Goal: Information Seeking & Learning: Learn about a topic

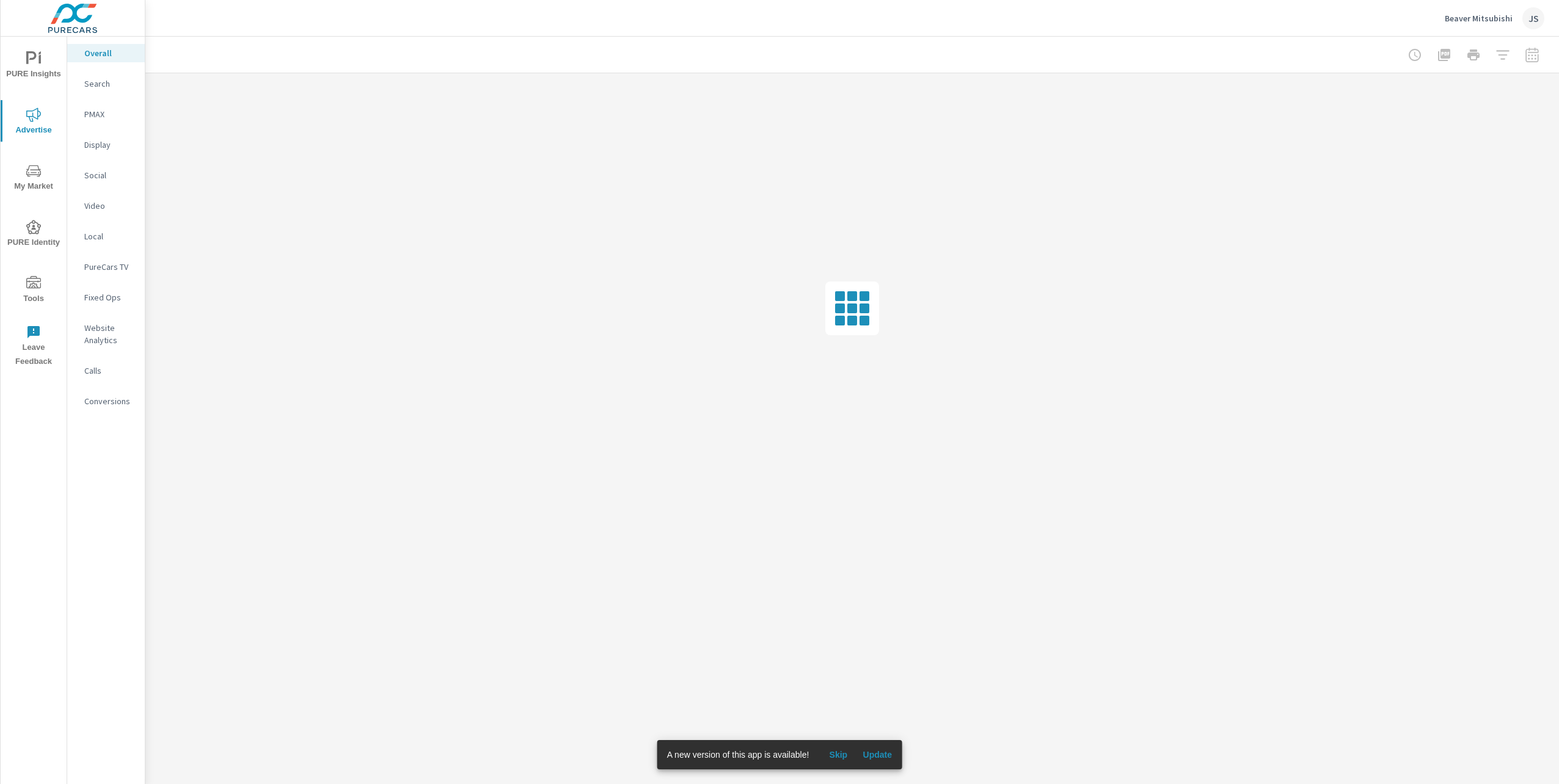
click at [885, 753] on span "Update" at bounding box center [877, 755] width 29 height 11
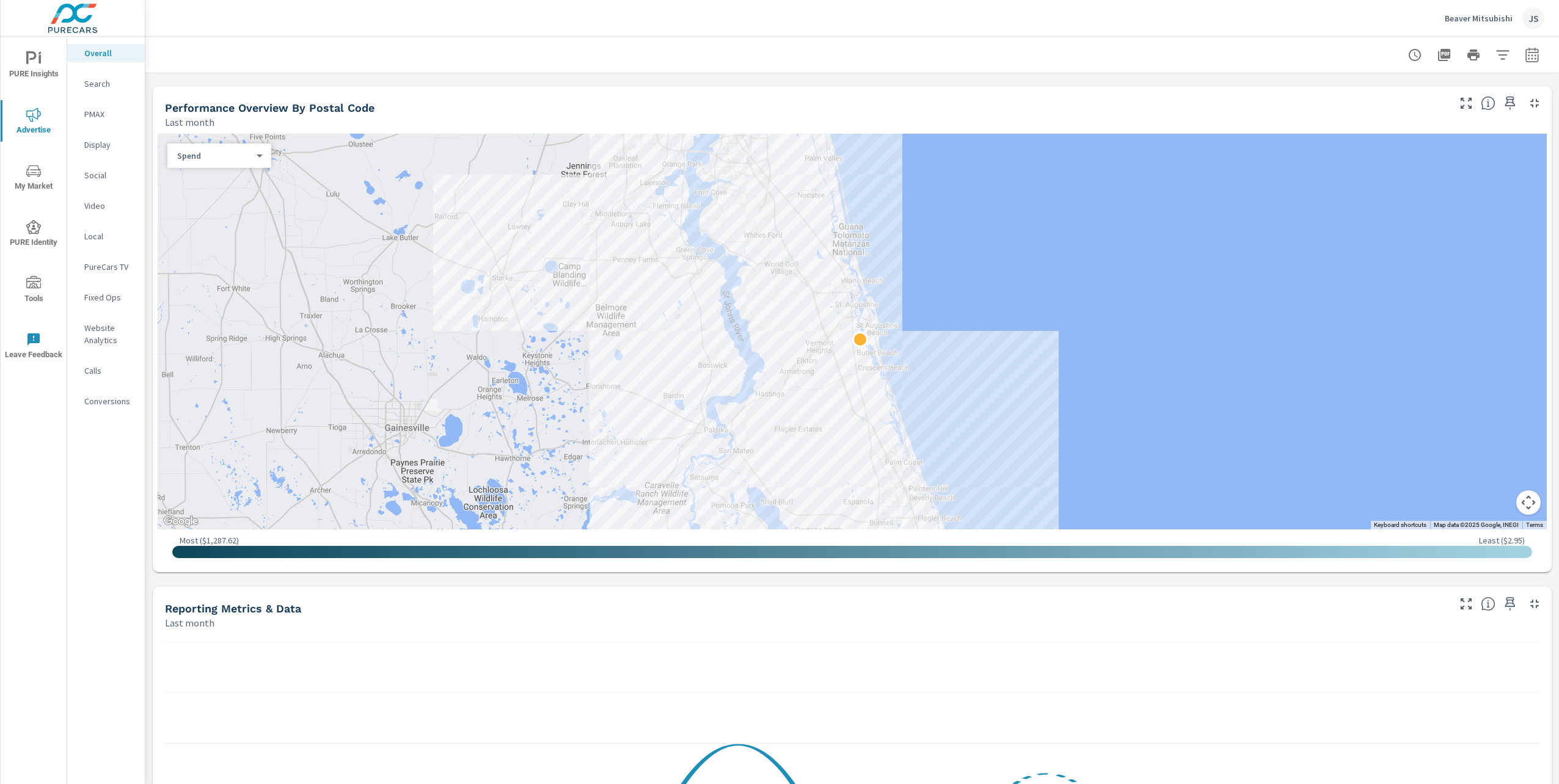
scroll to position [428, 0]
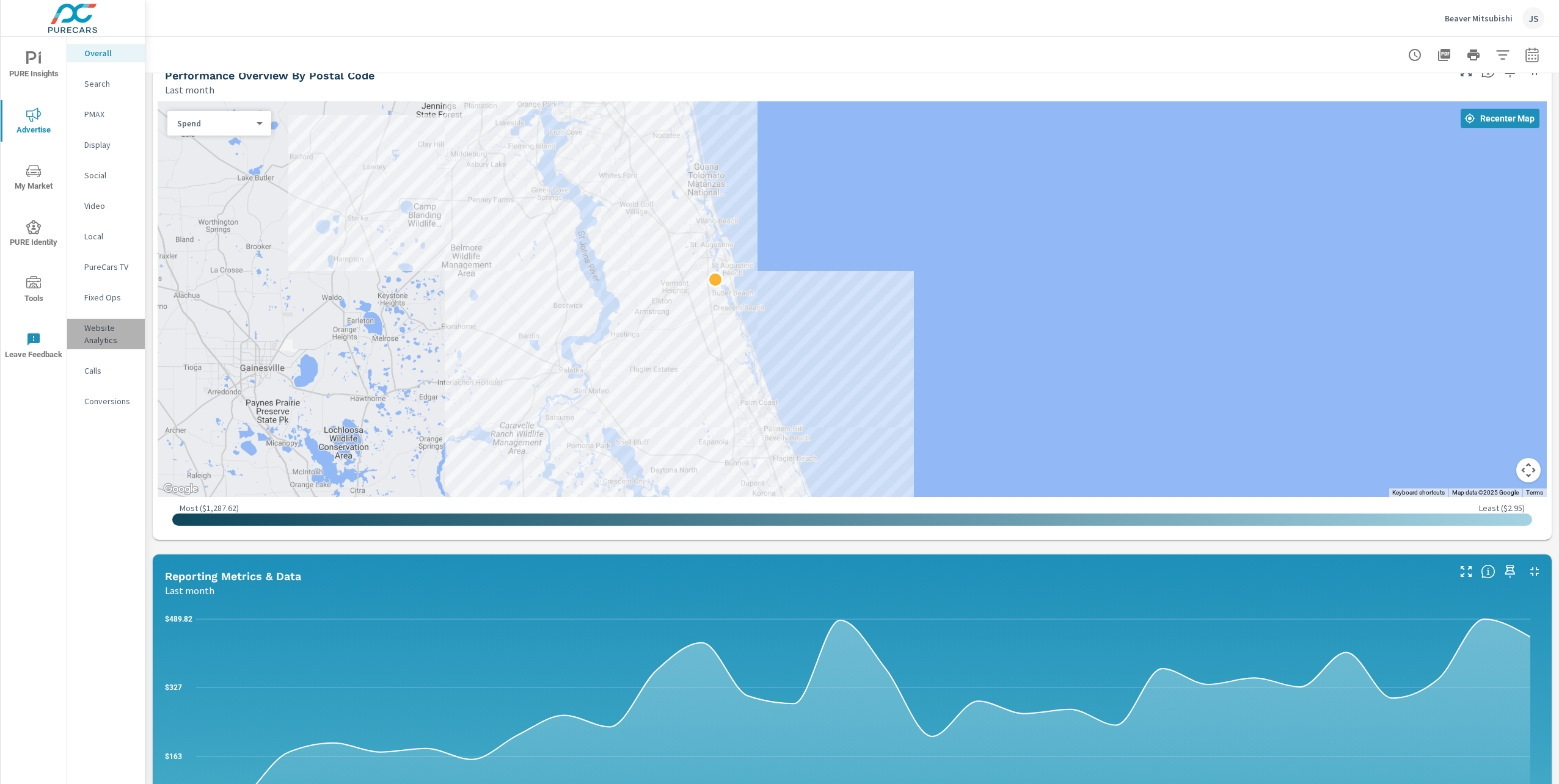
click at [104, 337] on p "Website Analytics" at bounding box center [109, 333] width 51 height 24
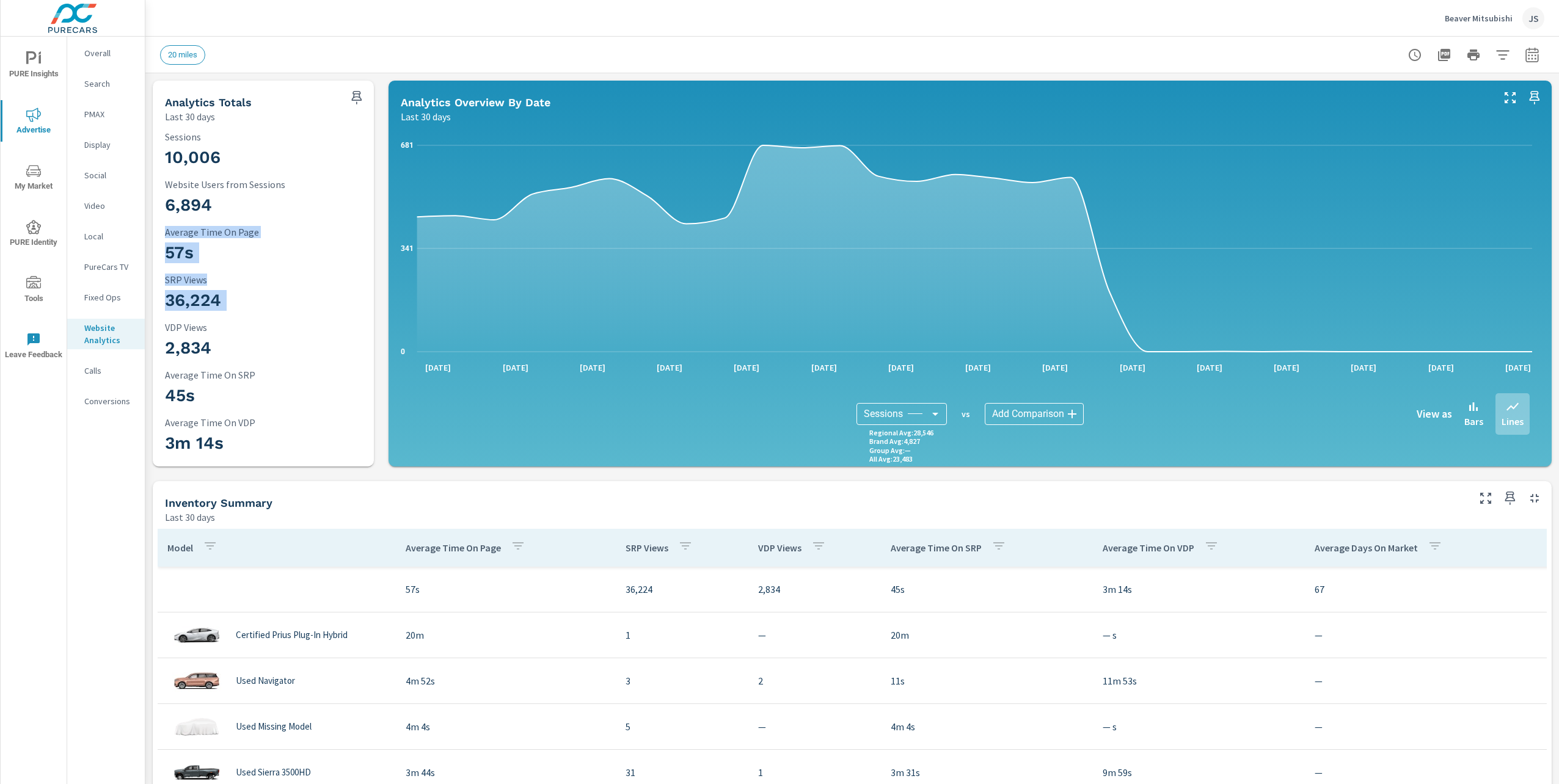
drag, startPoint x: 163, startPoint y: 252, endPoint x: 232, endPoint y: 284, distance: 76.1
click at [232, 284] on div "10,006 Sessions 6,894 Website Users from Sessions 57s Average Time On Page 36,2…" at bounding box center [263, 295] width 211 height 333
drag, startPoint x: 232, startPoint y: 284, endPoint x: 294, endPoint y: 267, distance: 64.3
click at [294, 267] on div "57s Average Time On Page" at bounding box center [263, 247] width 196 height 42
